Goal: Task Accomplishment & Management: Manage account settings

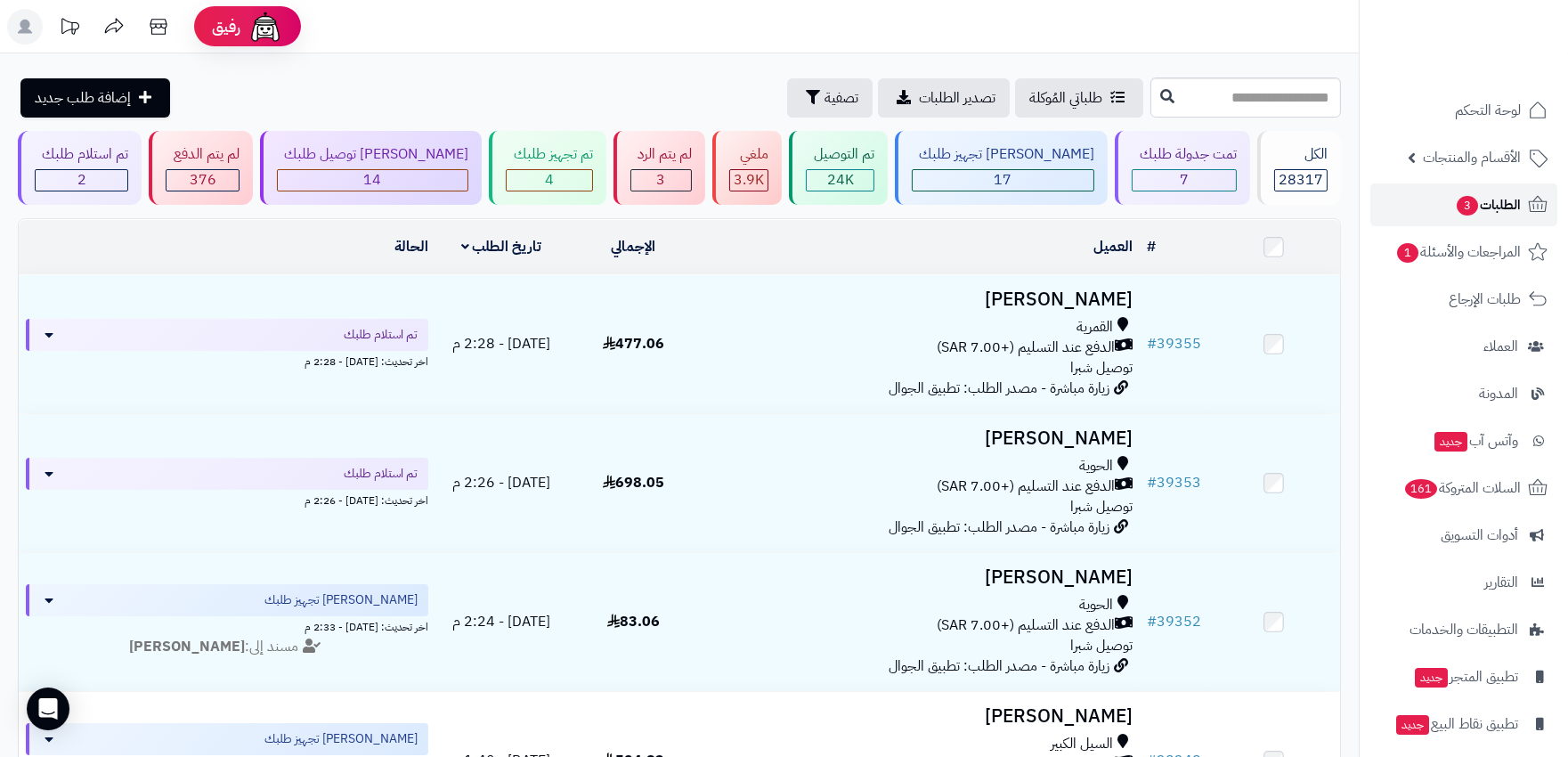
click at [1508, 205] on span "الطلبات 3" at bounding box center [1488, 205] width 66 height 25
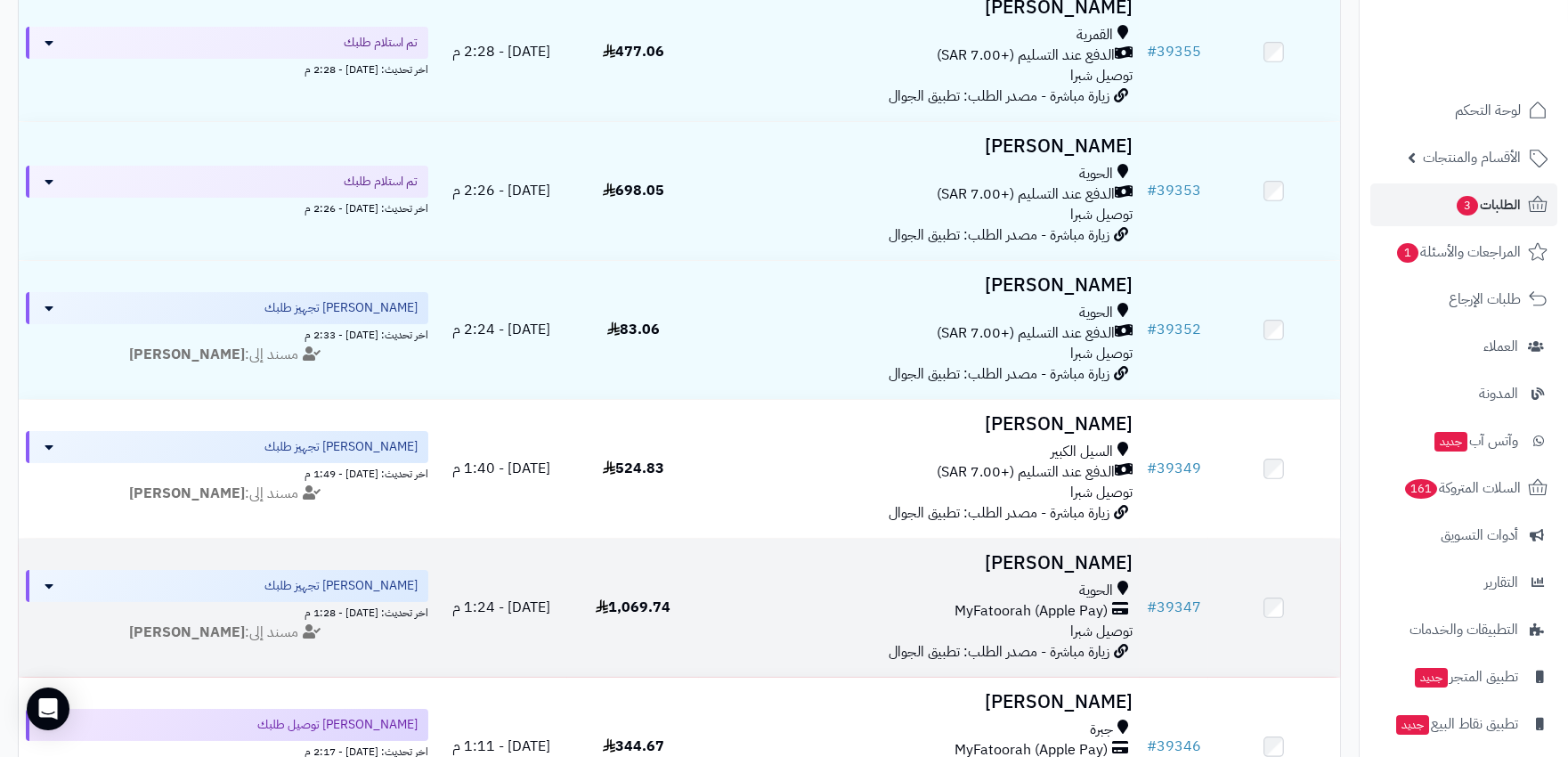
scroll to position [99, 0]
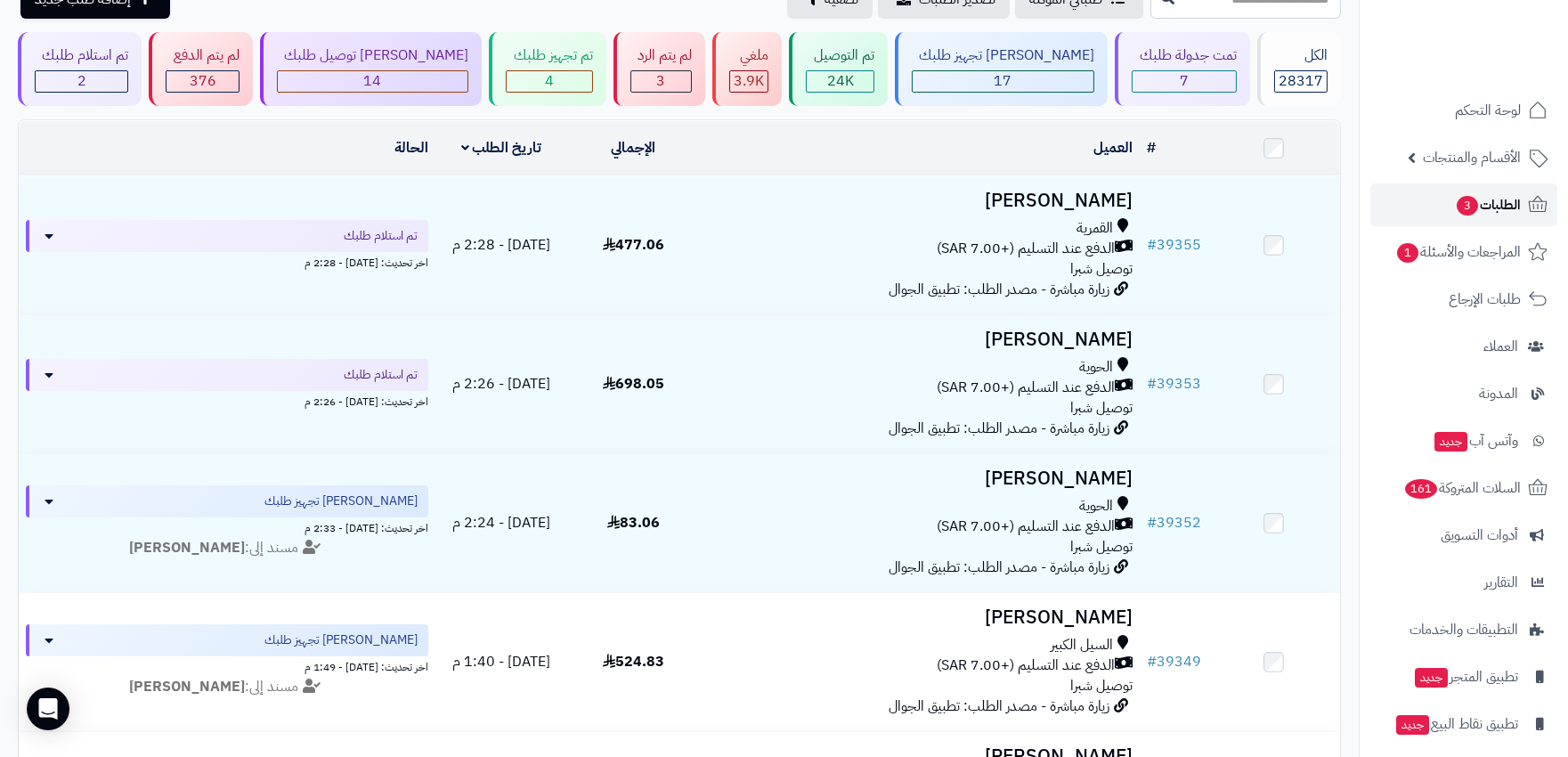
click at [1503, 194] on span "الطلبات 3" at bounding box center [1488, 205] width 66 height 25
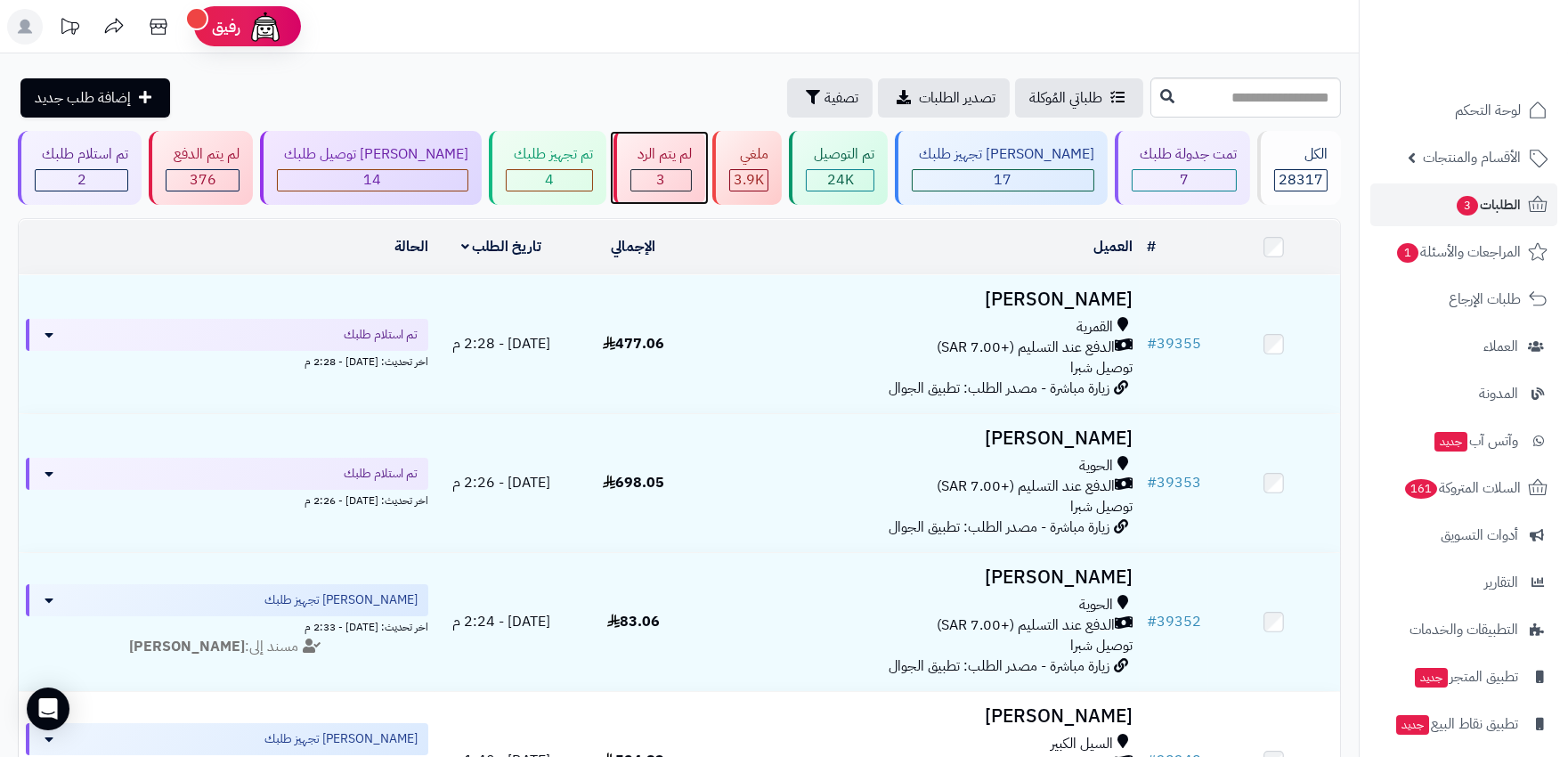
click at [661, 184] on div "3" at bounding box center [661, 180] width 59 height 20
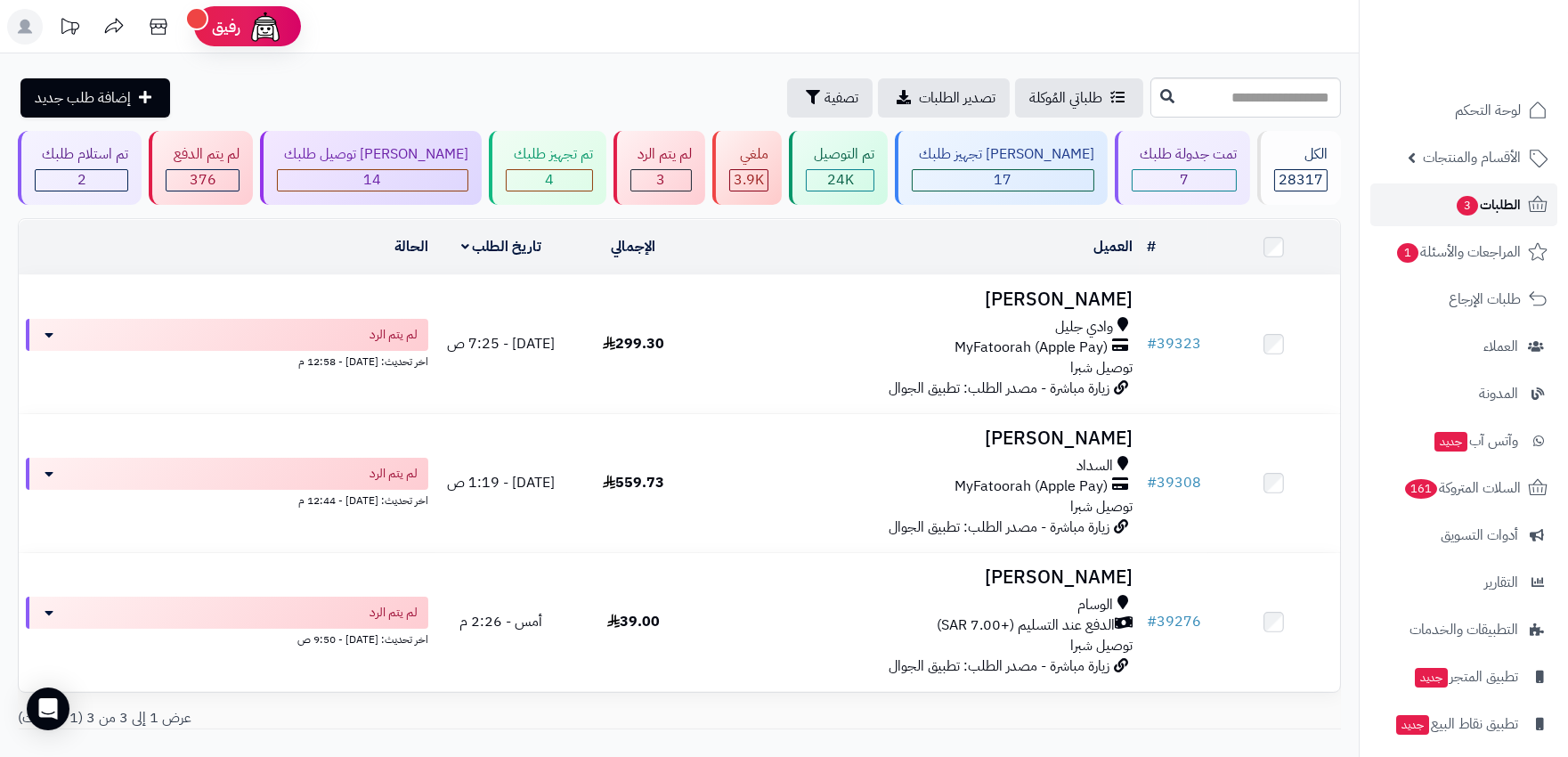
click at [1491, 212] on span "الطلبات 3" at bounding box center [1488, 205] width 66 height 25
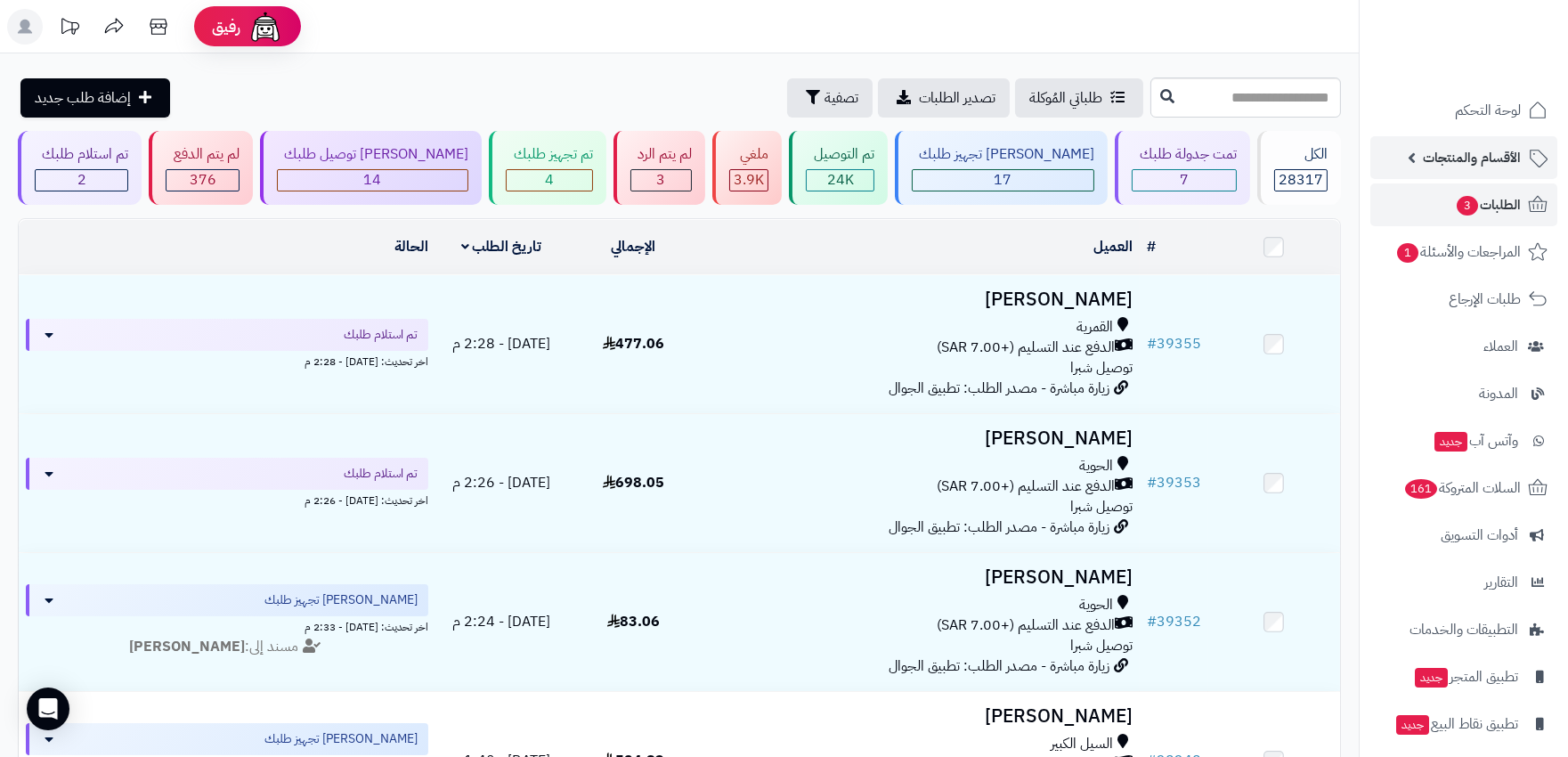
click at [1454, 161] on span "الأقسام والمنتجات" at bounding box center [1471, 158] width 98 height 25
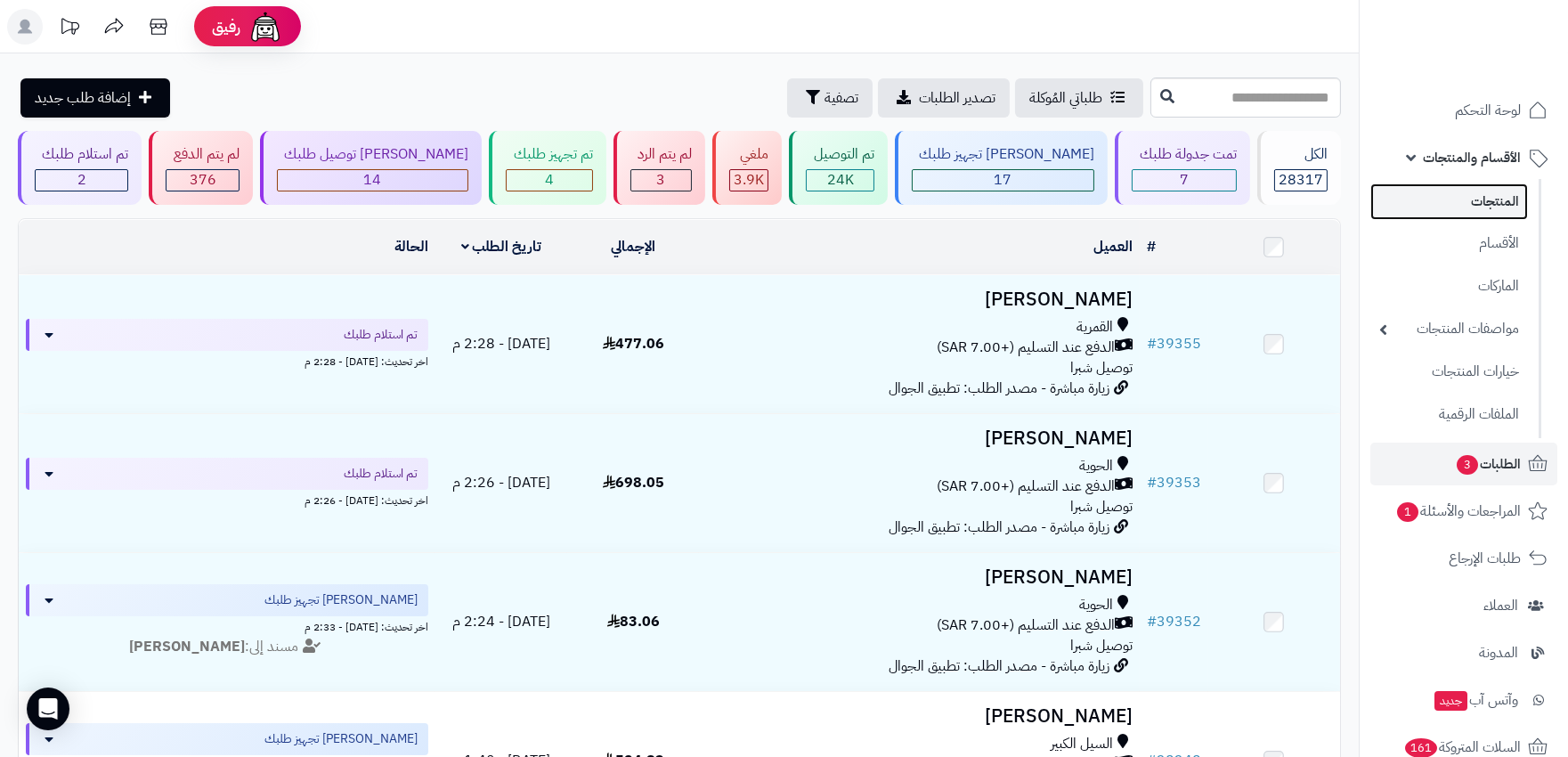
click at [1463, 203] on link "المنتجات" at bounding box center [1448, 202] width 158 height 36
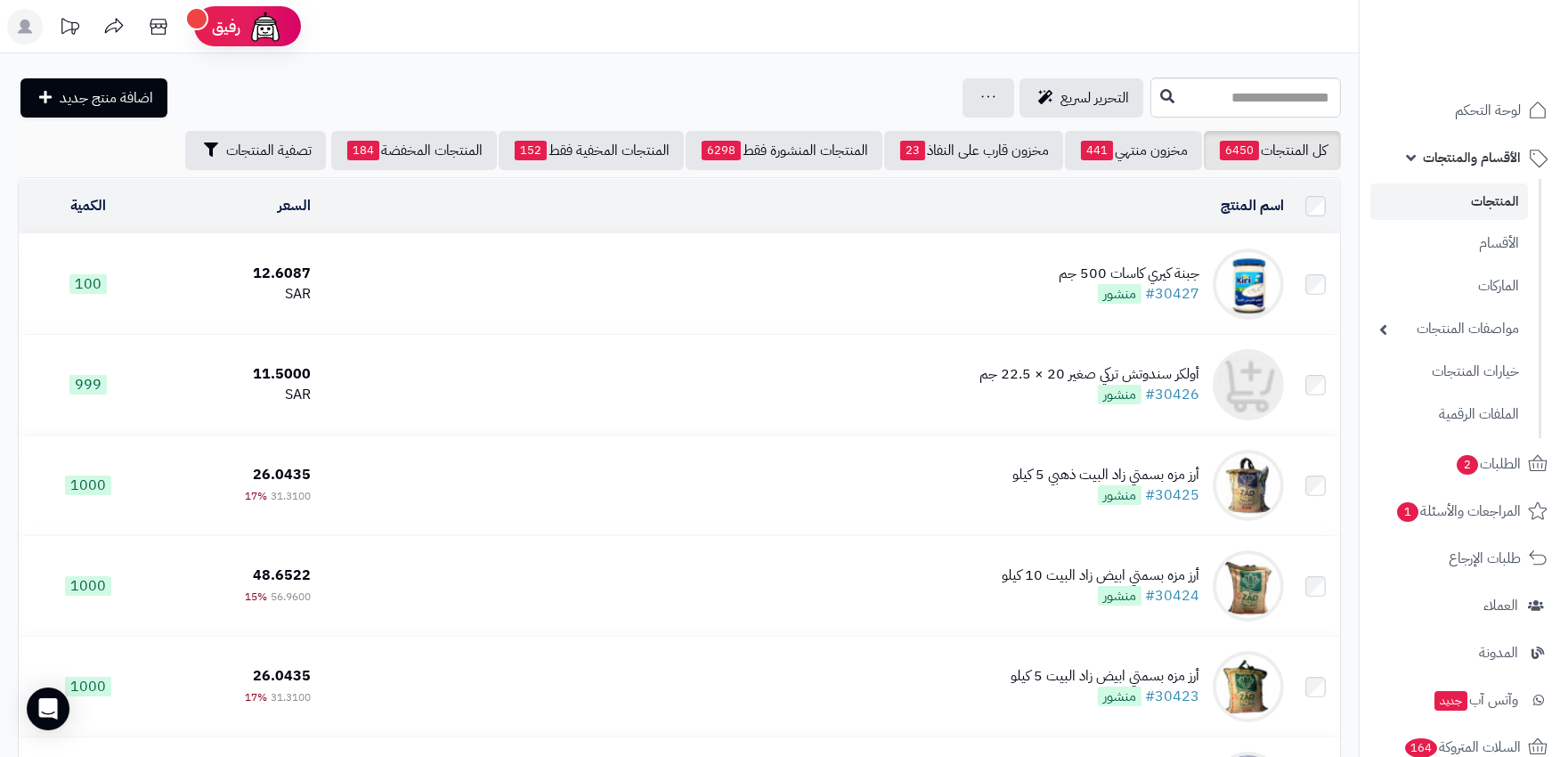
click at [1169, 272] on div "جبنة كيري كاسات 500 جم" at bounding box center [1128, 273] width 141 height 20
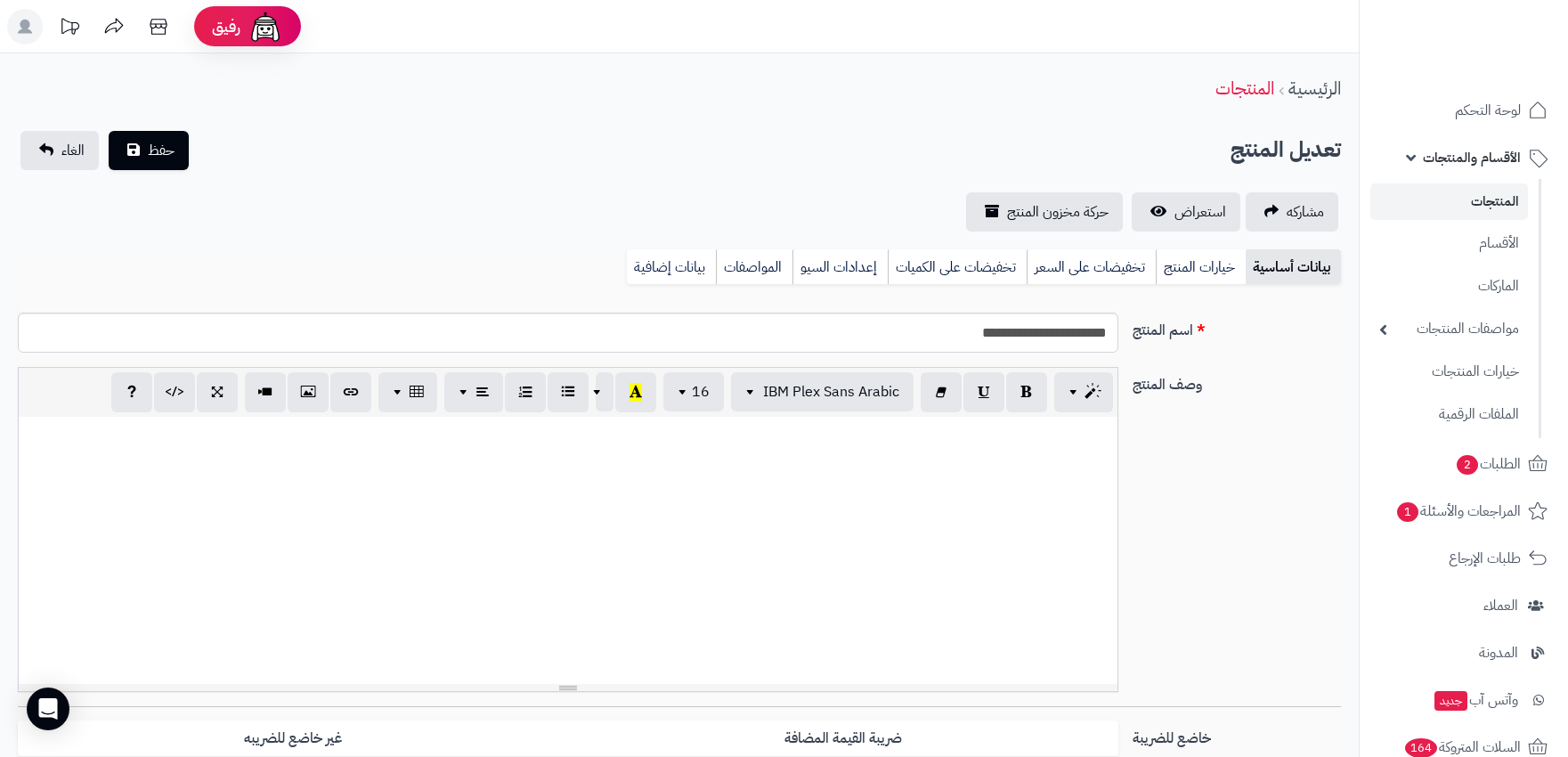
select select
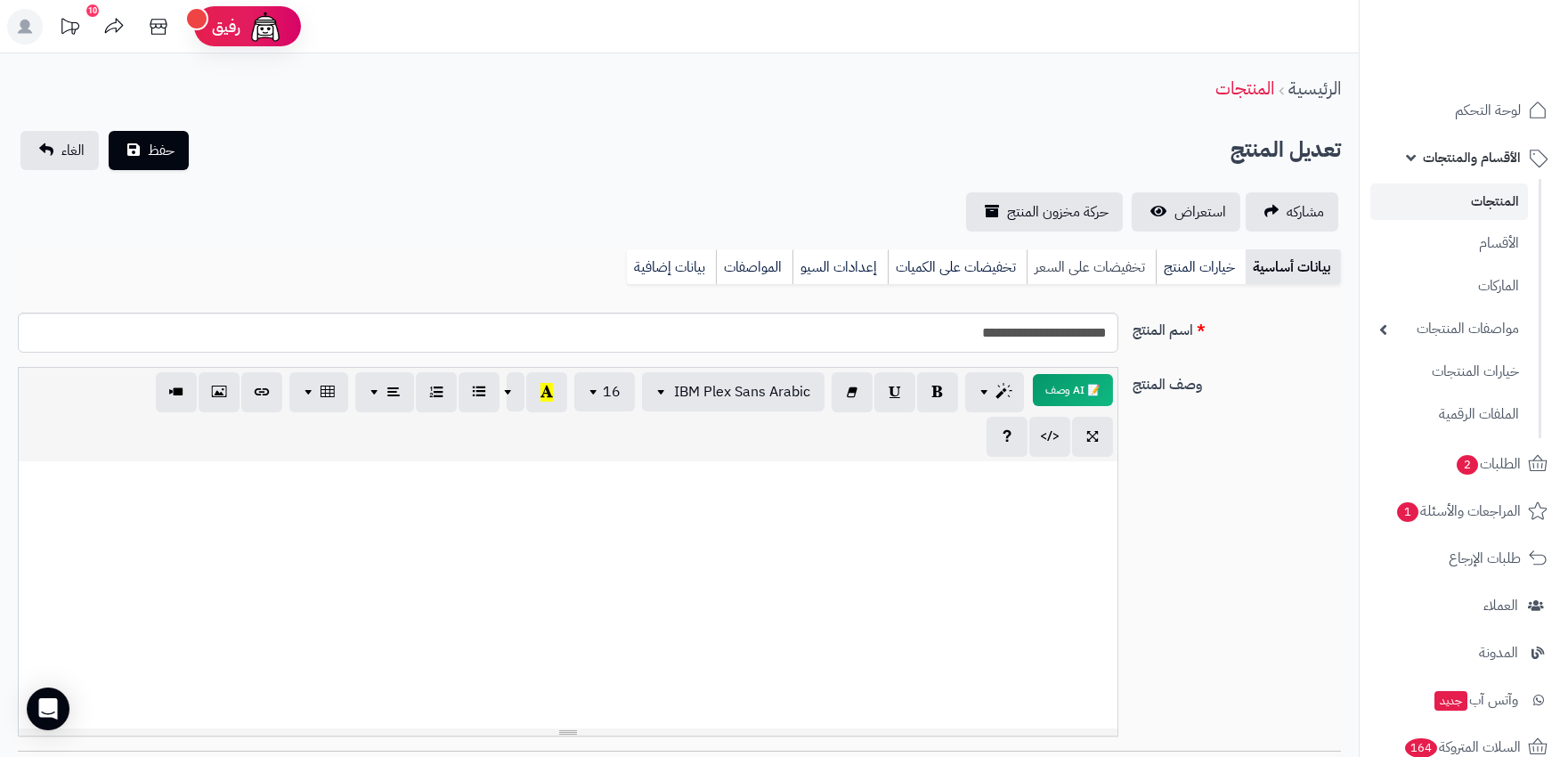
click at [1097, 265] on link "تخفيضات على السعر" at bounding box center [1091, 267] width 129 height 35
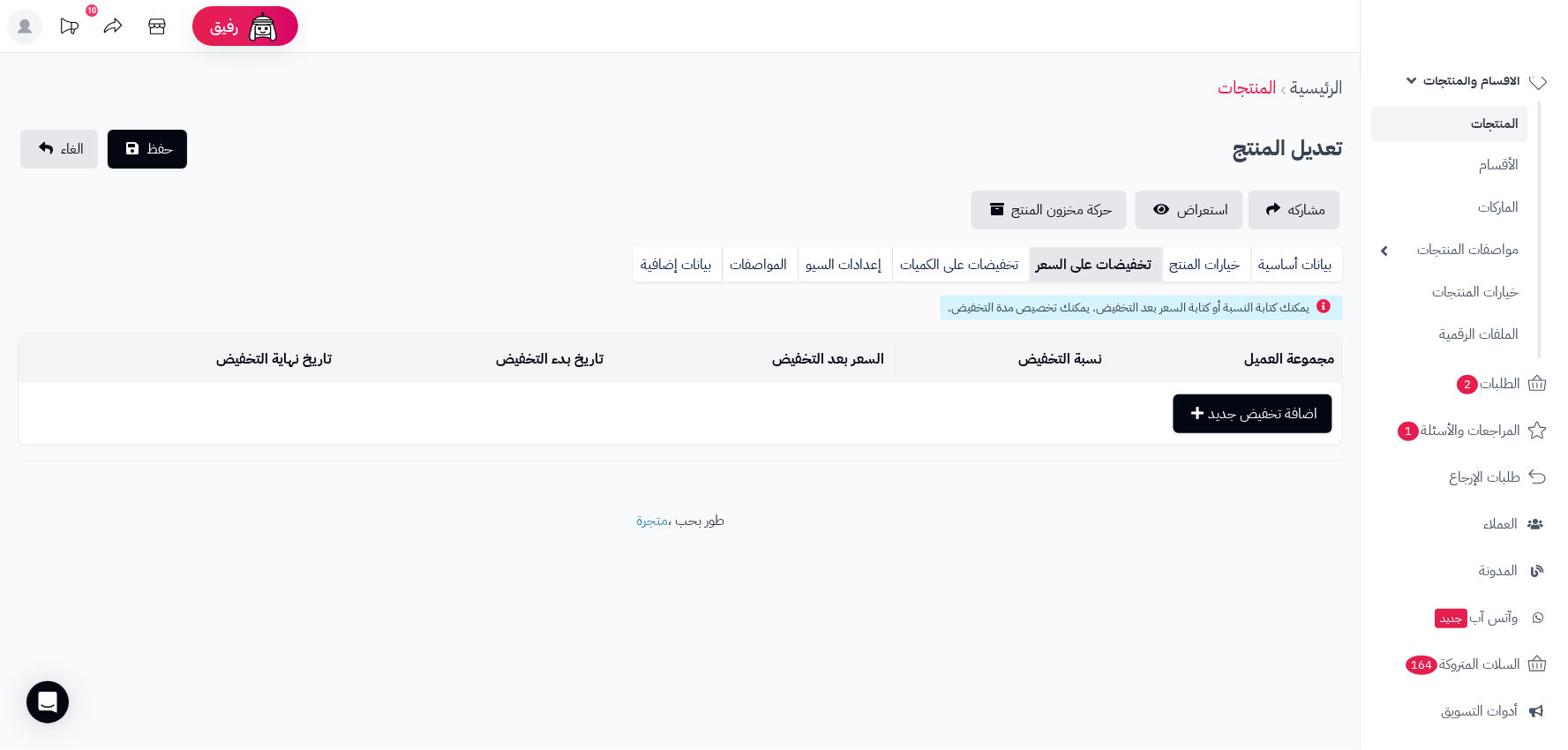
scroll to position [98, 0]
